Goal: Check status

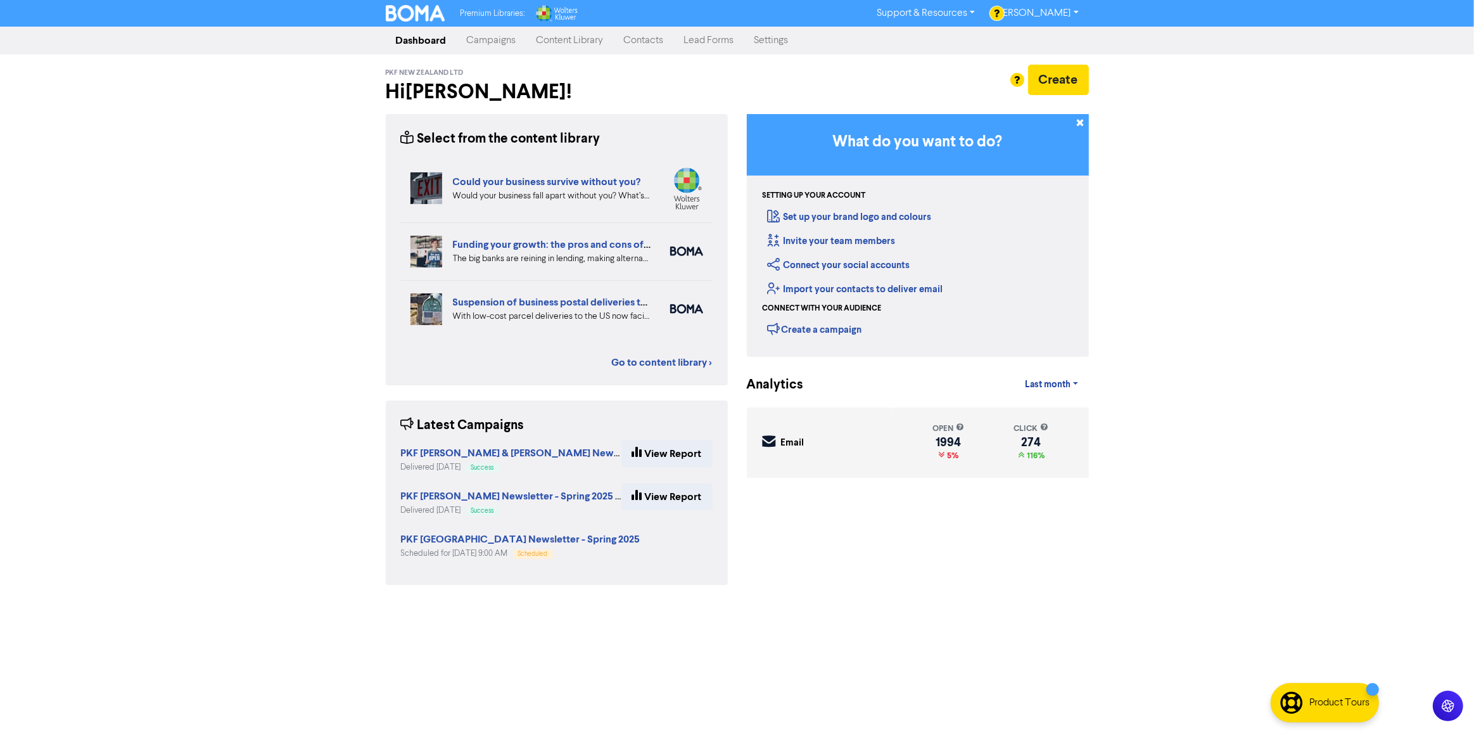
click at [470, 42] on link "Campaigns" at bounding box center [492, 40] width 70 height 25
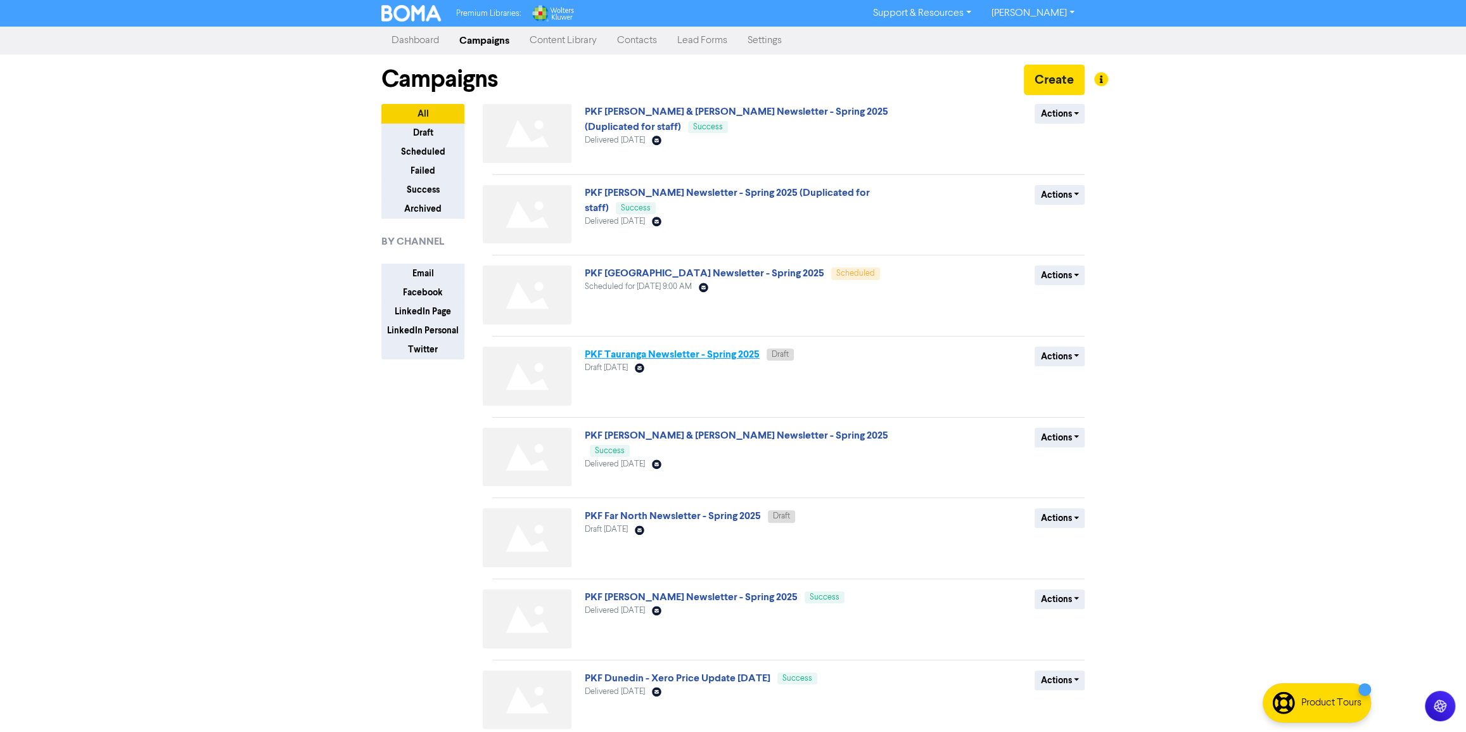
scroll to position [214, 0]
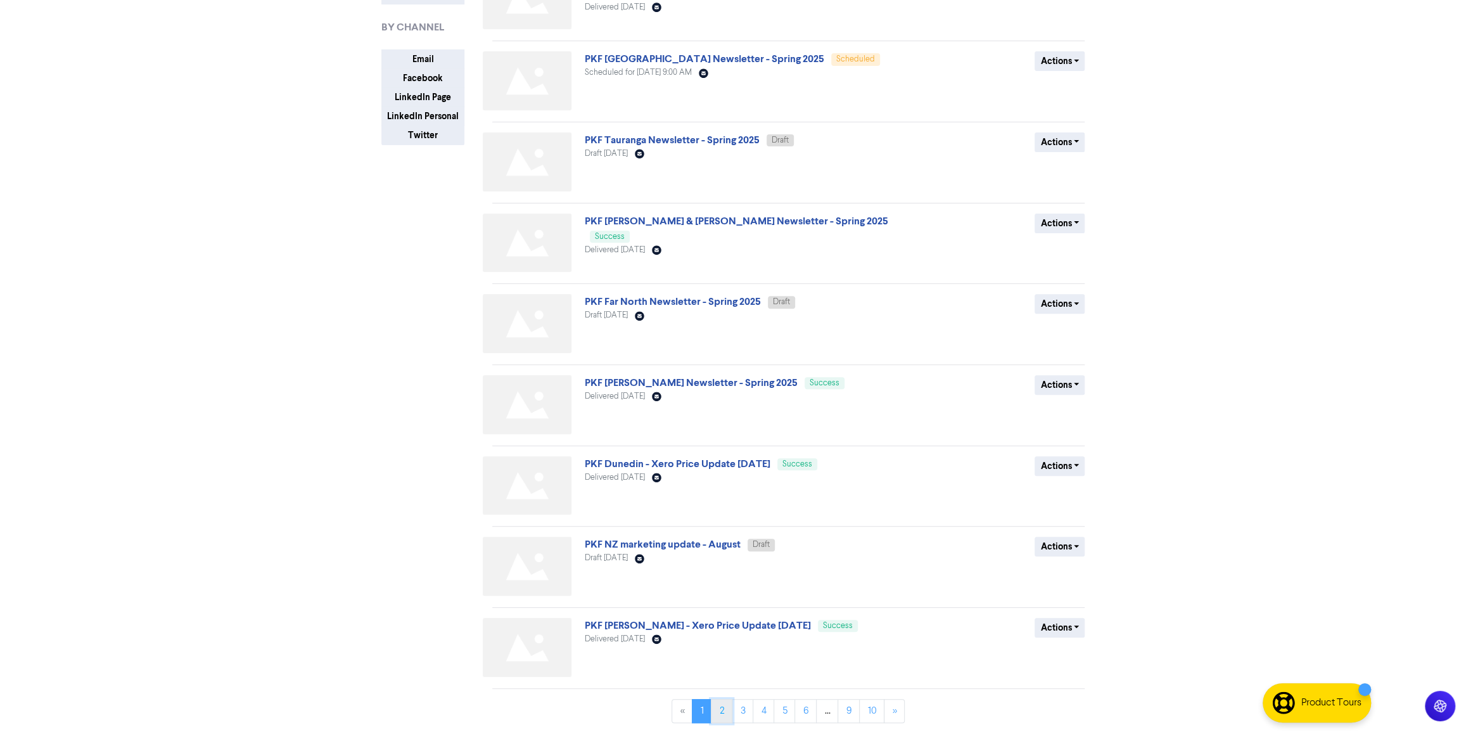
click at [722, 710] on link "2" at bounding box center [722, 711] width 22 height 24
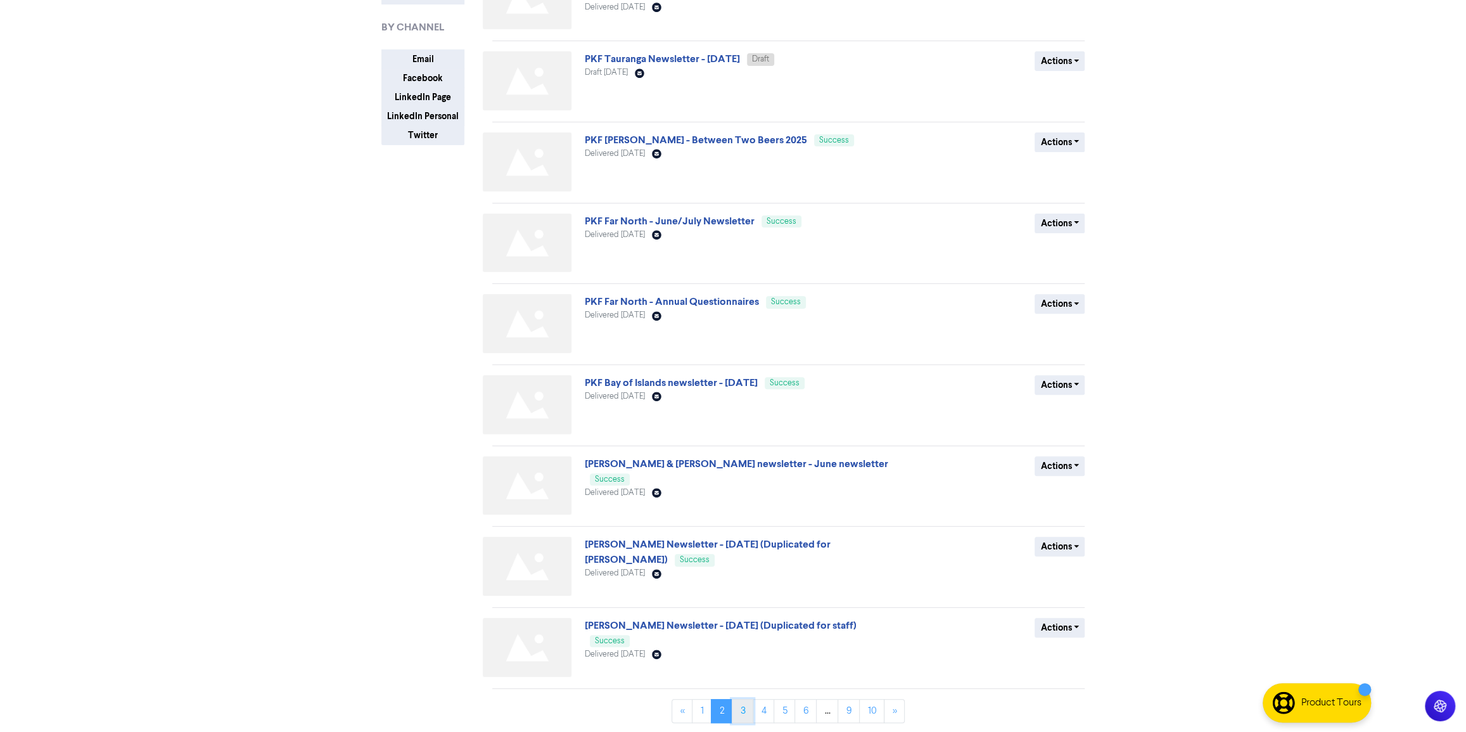
click at [746, 710] on link "3" at bounding box center [743, 711] width 22 height 24
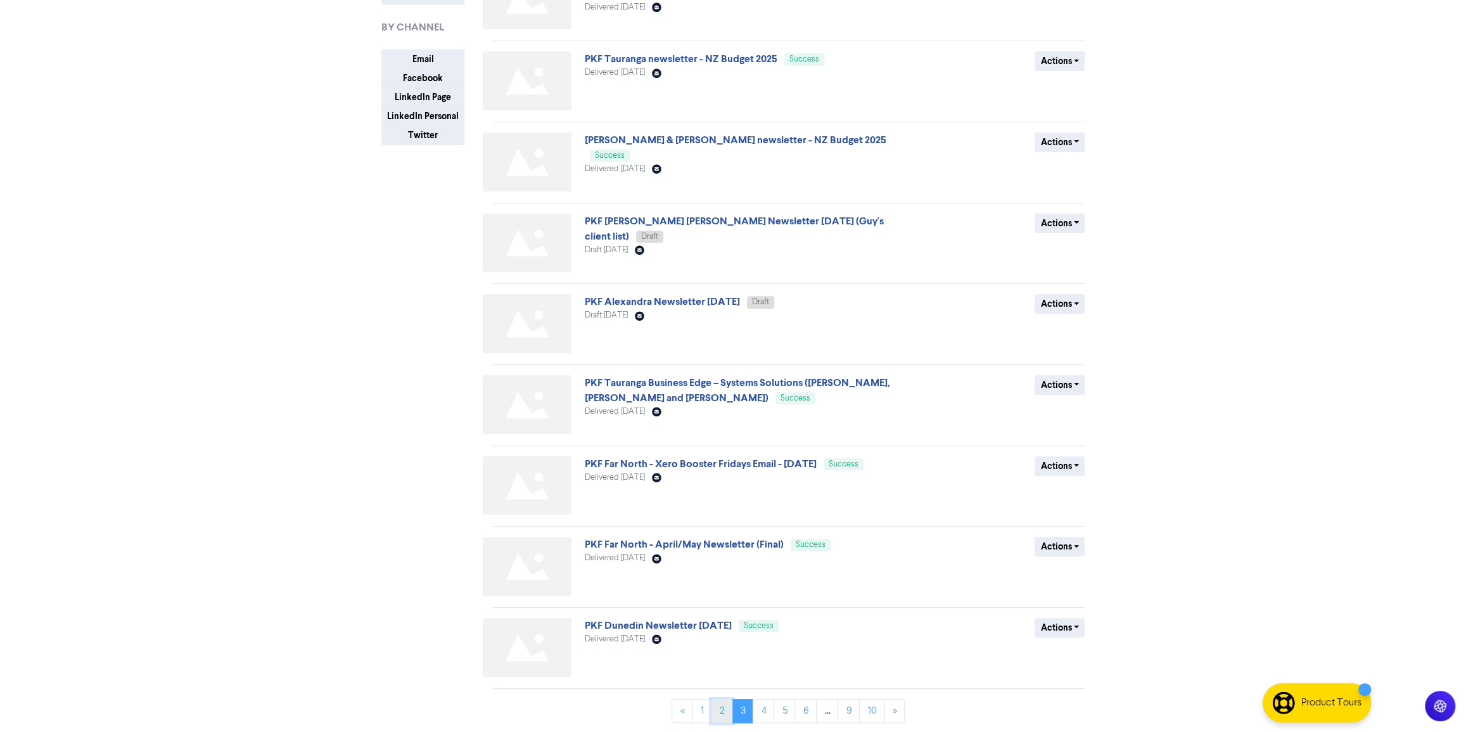
click at [727, 715] on link "2" at bounding box center [722, 711] width 22 height 24
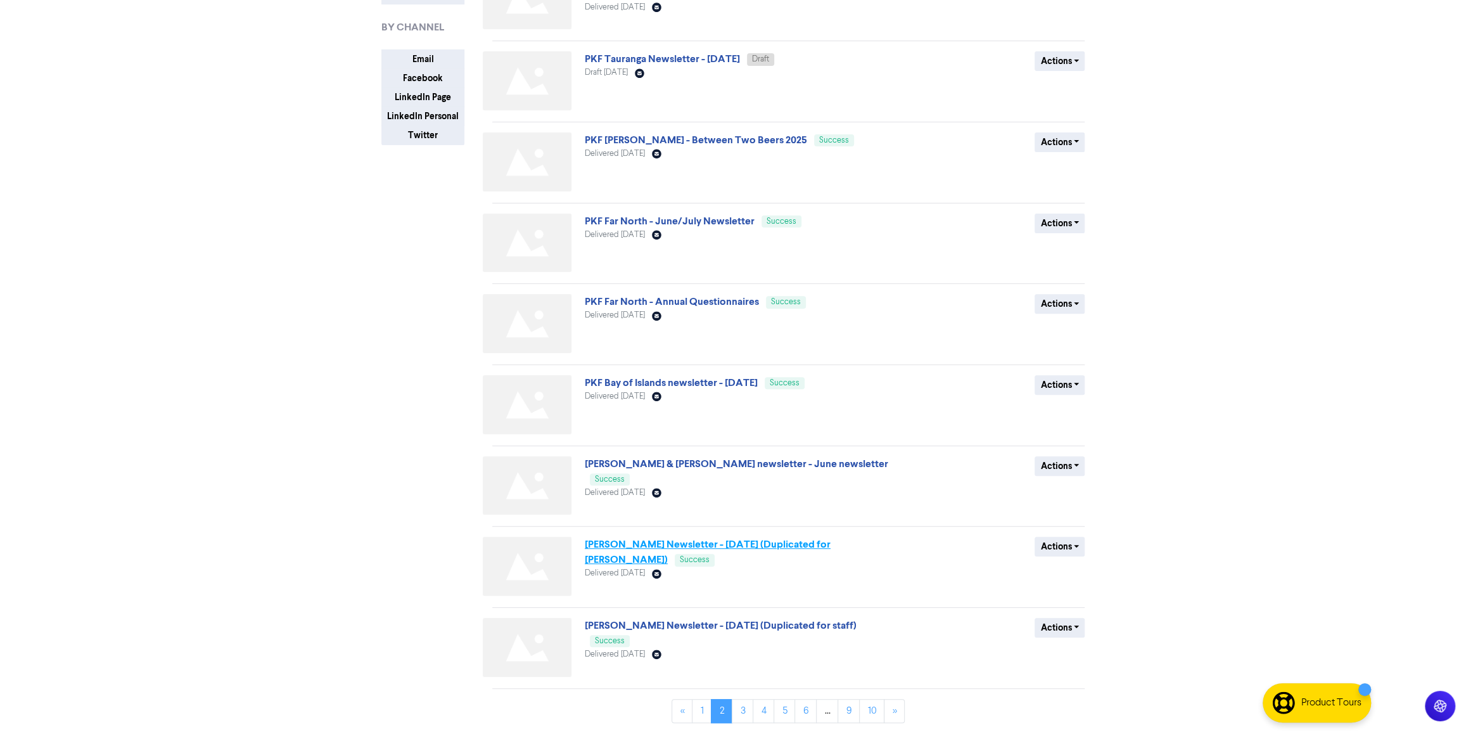
click at [765, 544] on link "[PERSON_NAME] Newsletter - [DATE] (Duplicated for [PERSON_NAME])" at bounding box center [708, 552] width 246 height 28
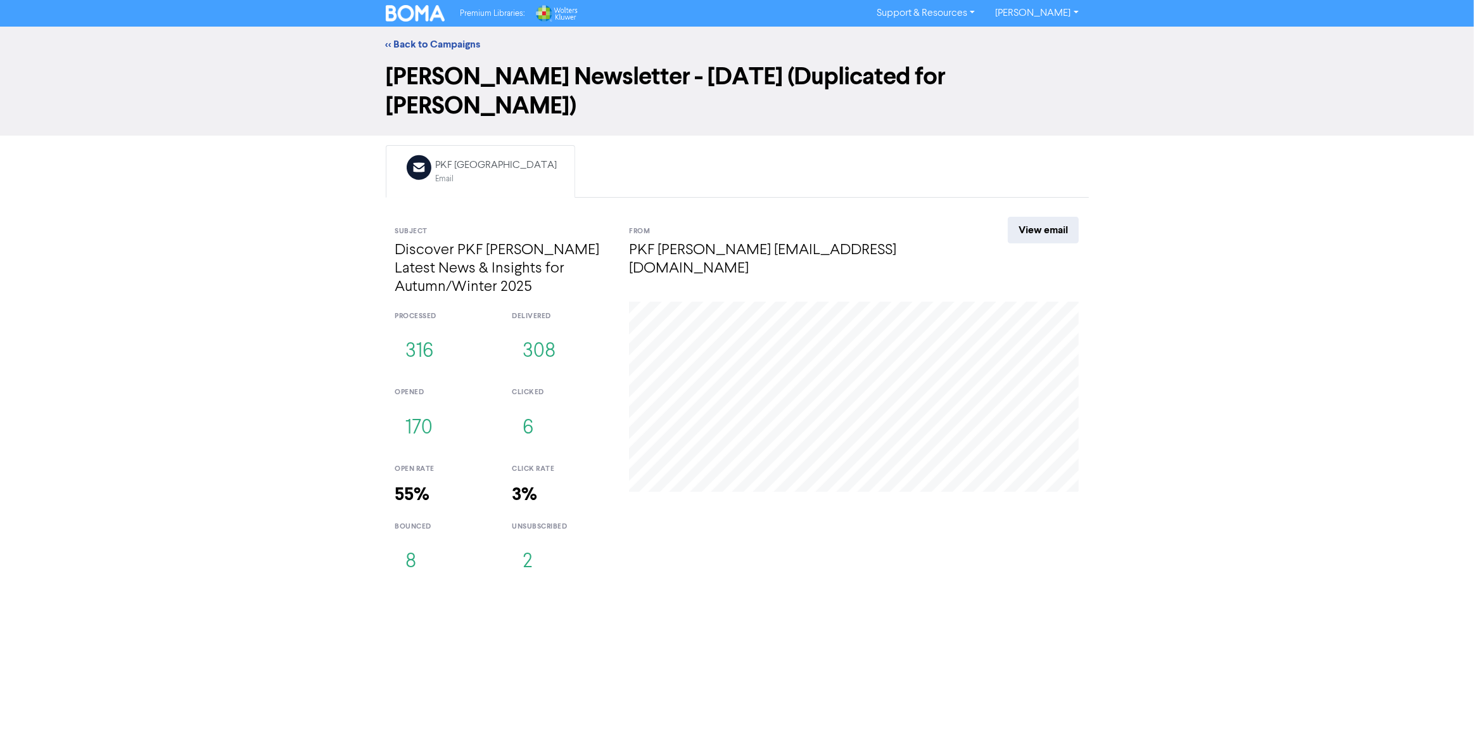
click at [135, 95] on div "[PERSON_NAME] Newsletter - [DATE] (Duplicated for [PERSON_NAME])" at bounding box center [737, 98] width 1474 height 73
